Goal: Task Accomplishment & Management: Use online tool/utility

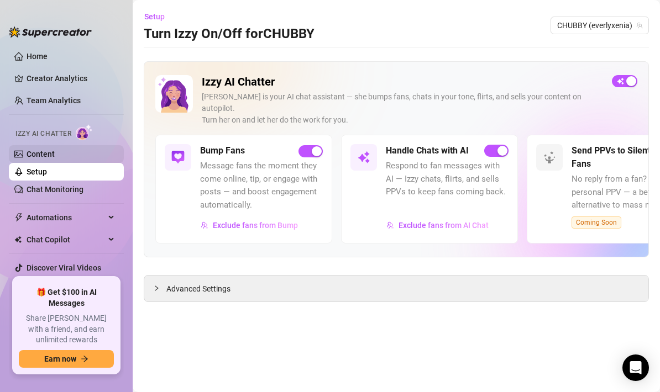
click at [55, 159] on link "Content" at bounding box center [41, 154] width 28 height 9
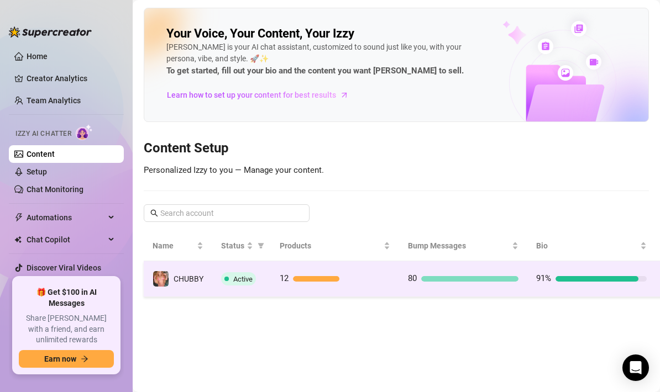
click at [382, 274] on div "12" at bounding box center [335, 278] width 111 height 13
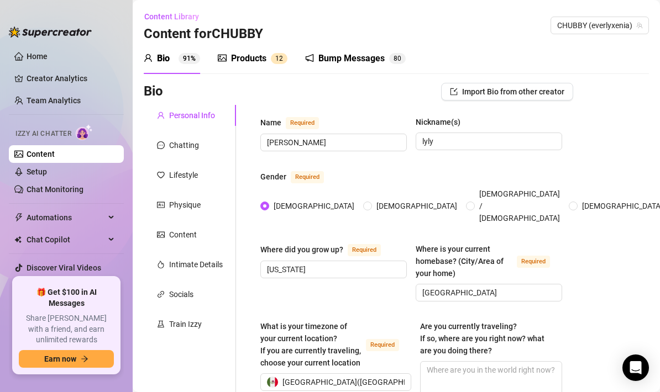
click at [379, 59] on div "Bump Messages" at bounding box center [351, 58] width 66 height 13
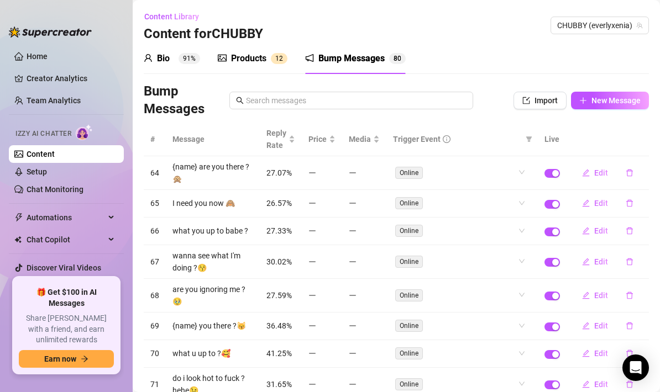
scroll to position [129, 0]
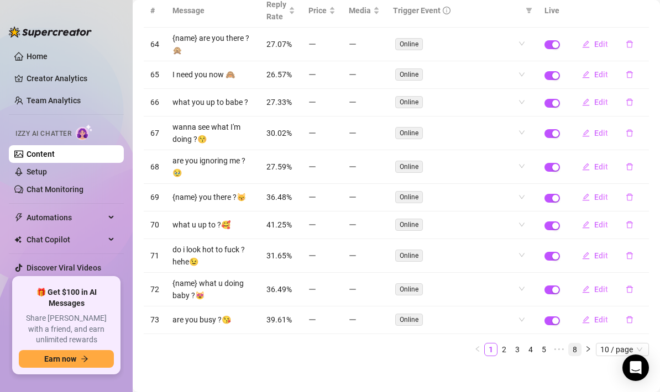
click at [579, 344] on link "8" at bounding box center [575, 350] width 12 height 12
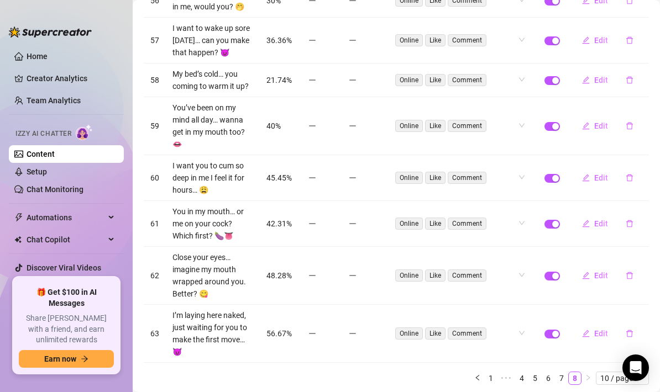
scroll to position [275, 0]
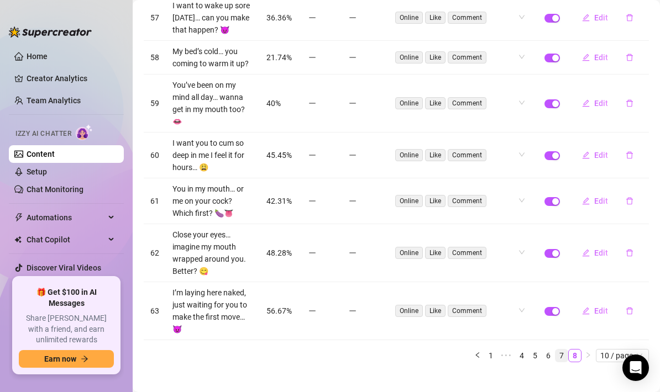
click at [561, 350] on link "7" at bounding box center [562, 356] width 12 height 12
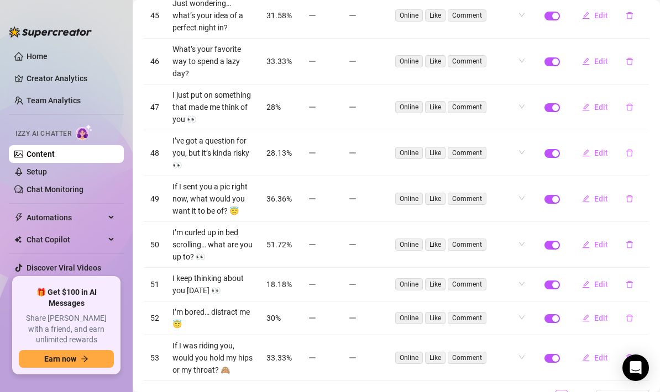
scroll to position [250, 0]
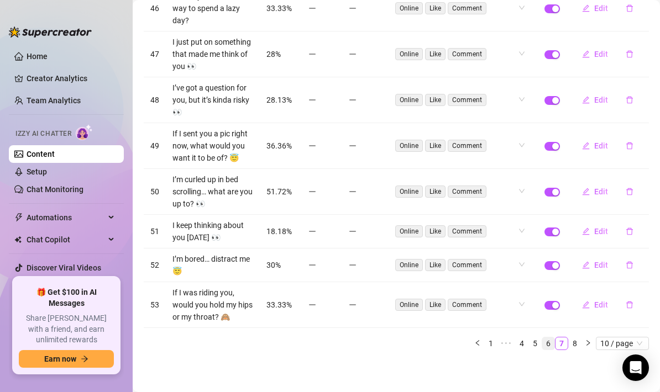
click at [548, 344] on link "6" at bounding box center [548, 344] width 12 height 12
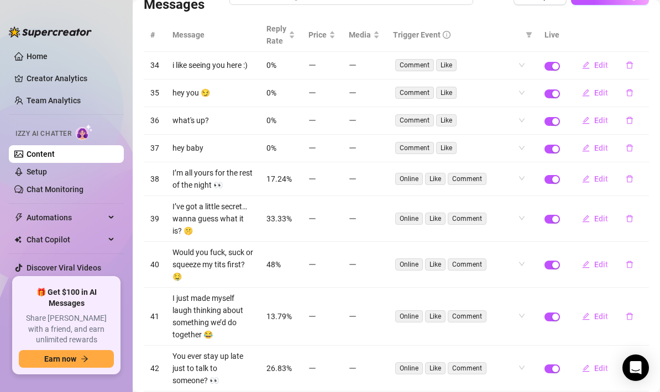
scroll to position [86, 0]
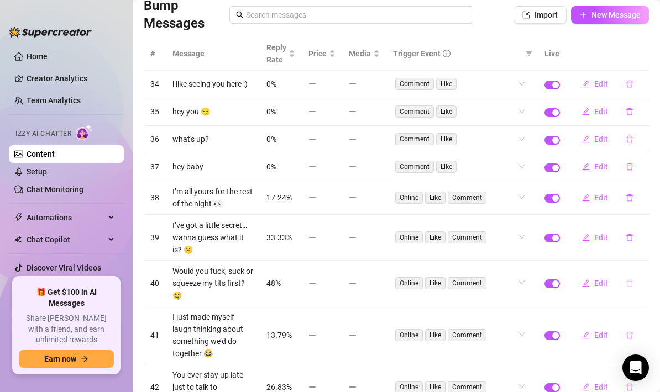
click at [633, 275] on button "button" at bounding box center [629, 284] width 25 height 18
click at [648, 246] on span "Yes" at bounding box center [641, 248] width 13 height 9
